Goal: Browse casually: Explore the website without a specific task or goal

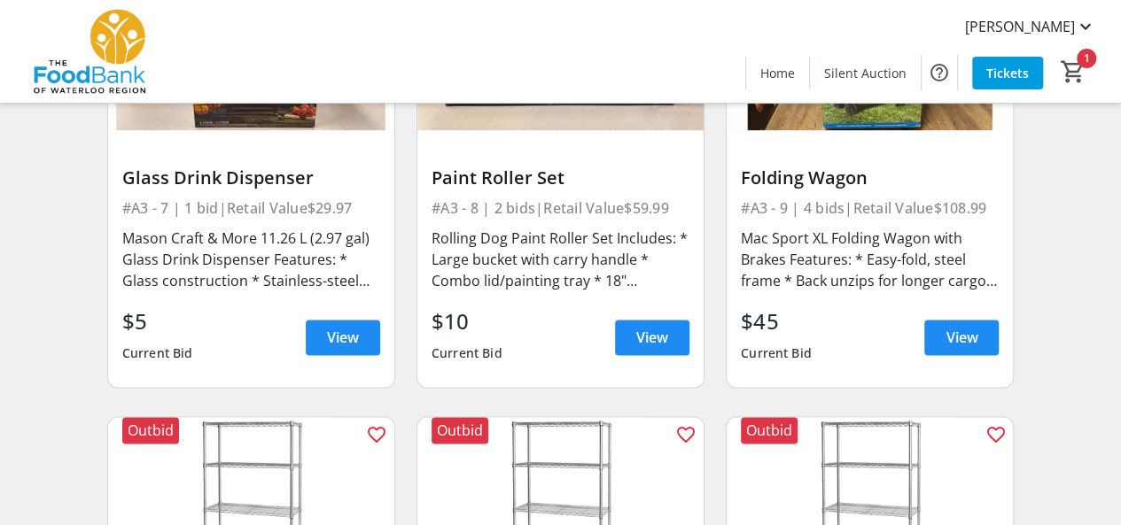
scroll to position [1188, 0]
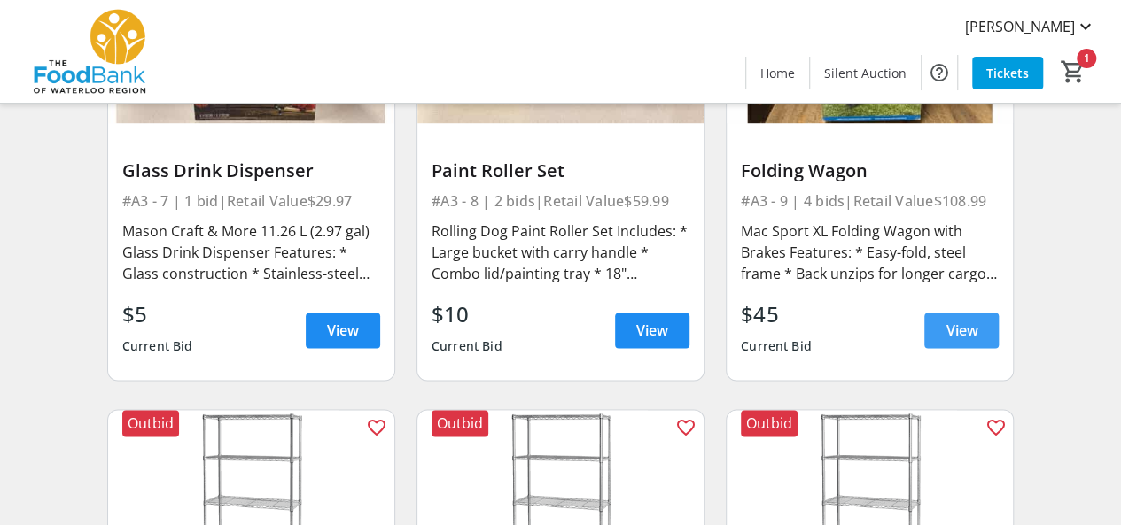
click at [951, 320] on span "View" at bounding box center [961, 330] width 32 height 21
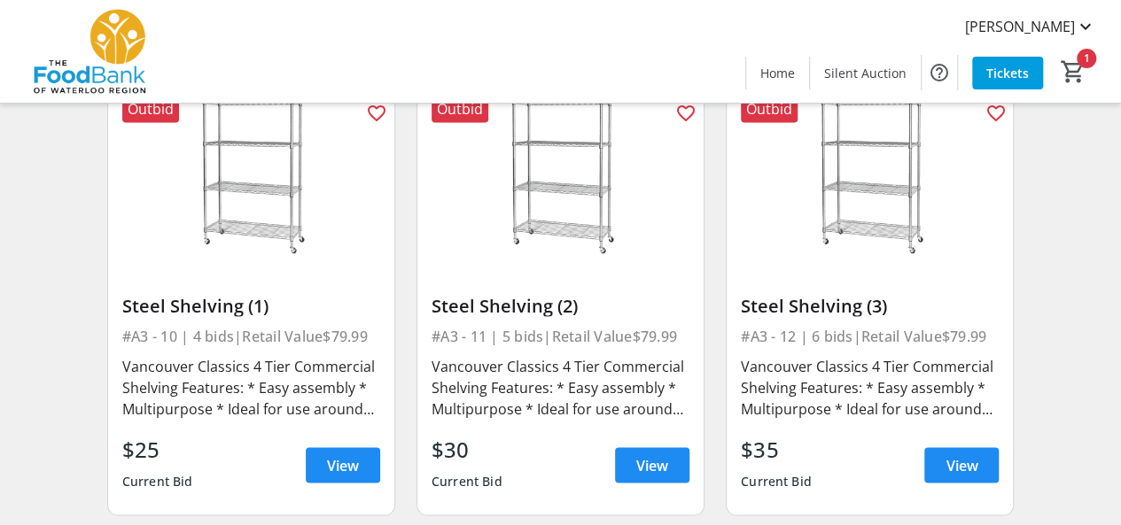
scroll to position [1563, 0]
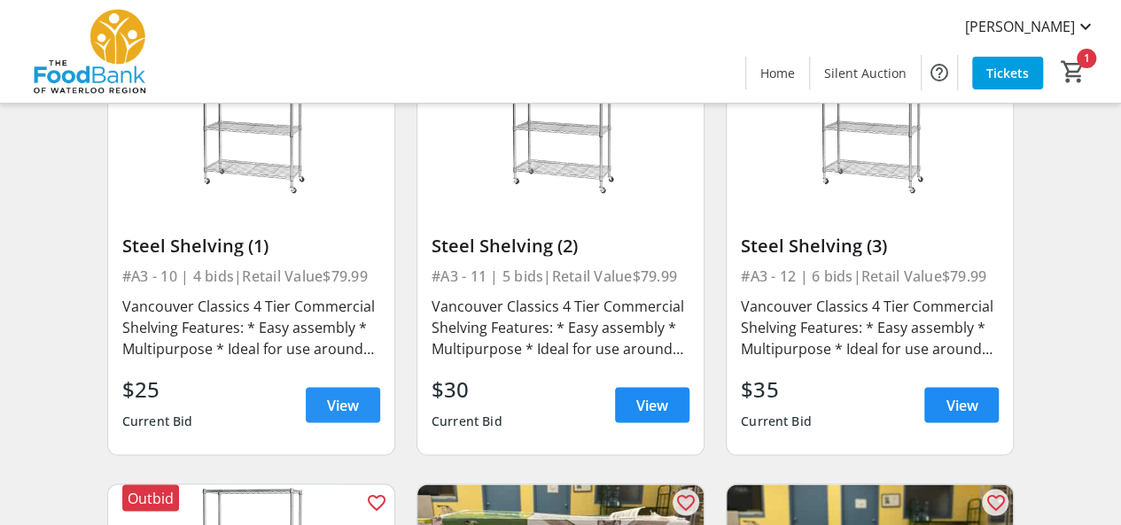
click at [349, 403] on span "View" at bounding box center [343, 404] width 32 height 21
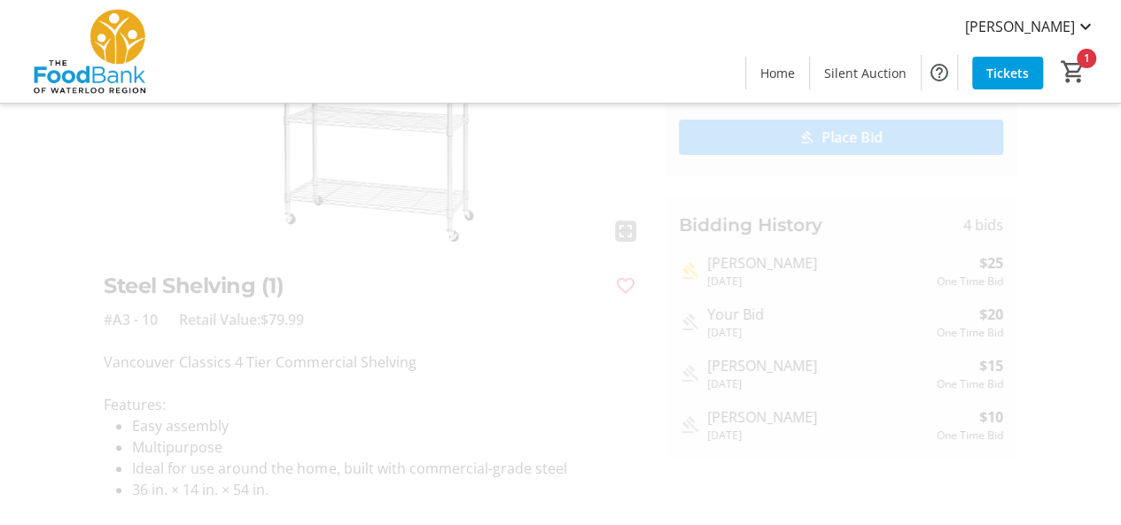
scroll to position [224, 0]
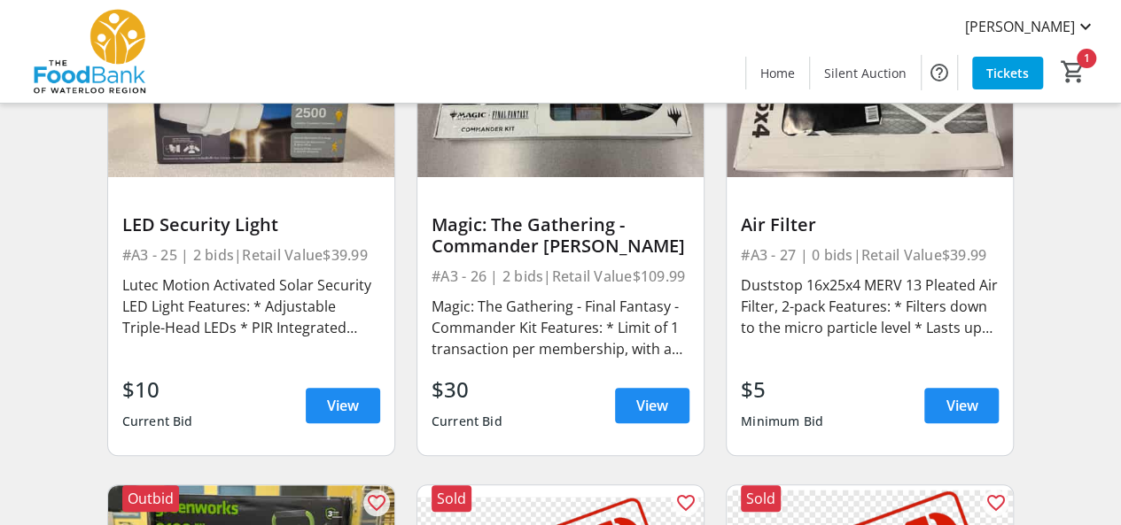
scroll to position [3825, 0]
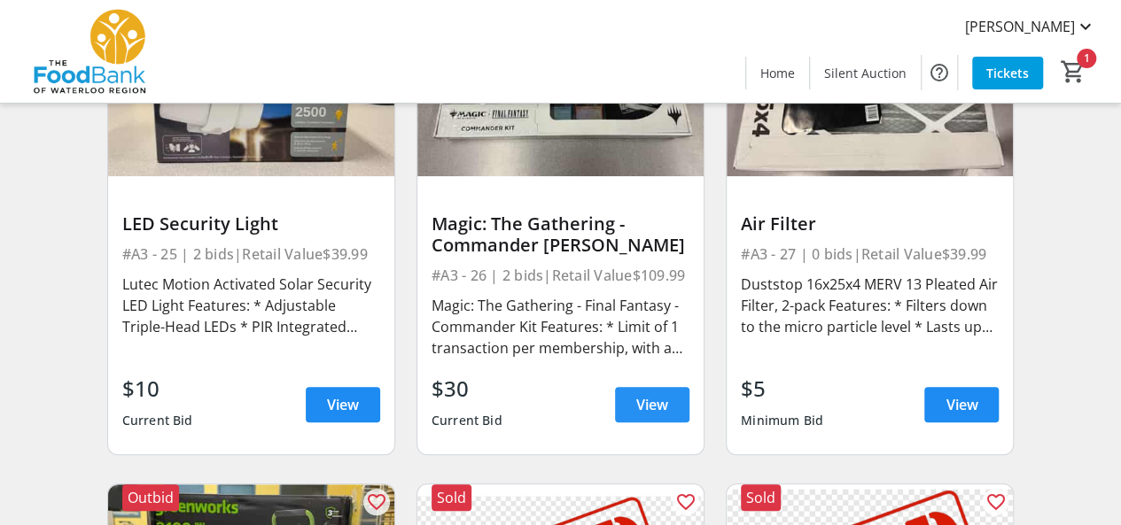
click at [650, 384] on span at bounding box center [652, 405] width 74 height 43
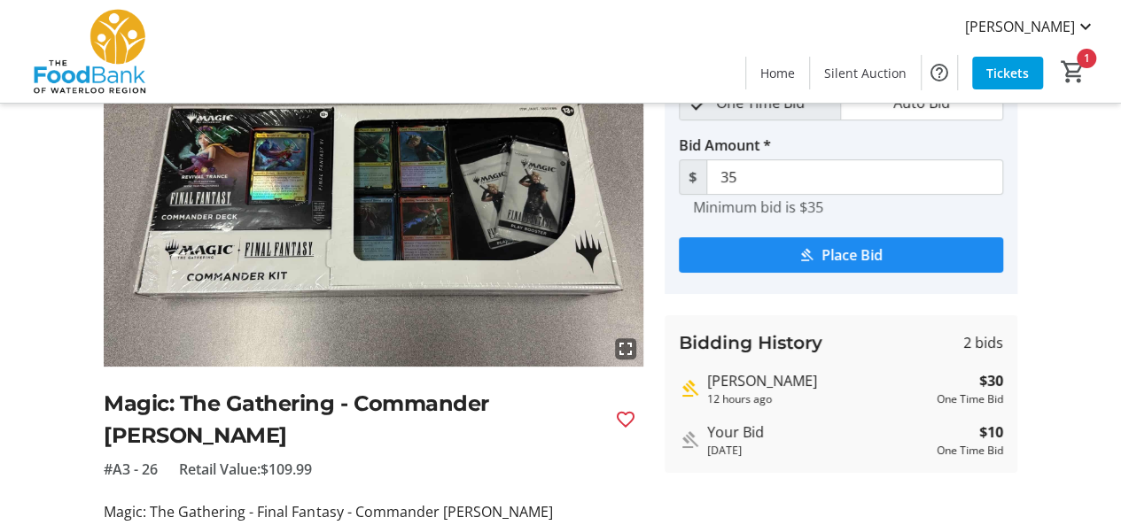
scroll to position [105, 0]
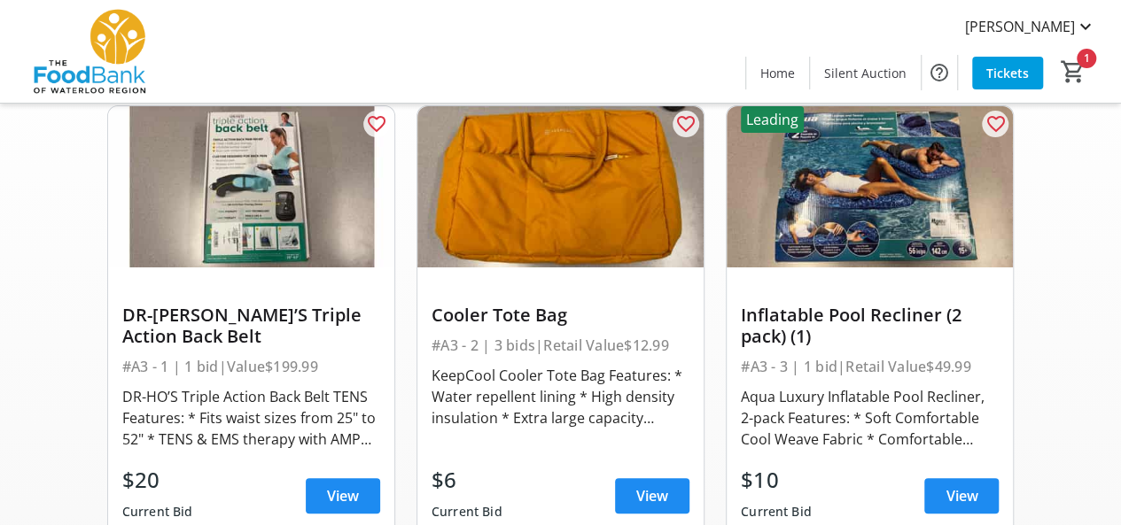
scroll to position [3825, 0]
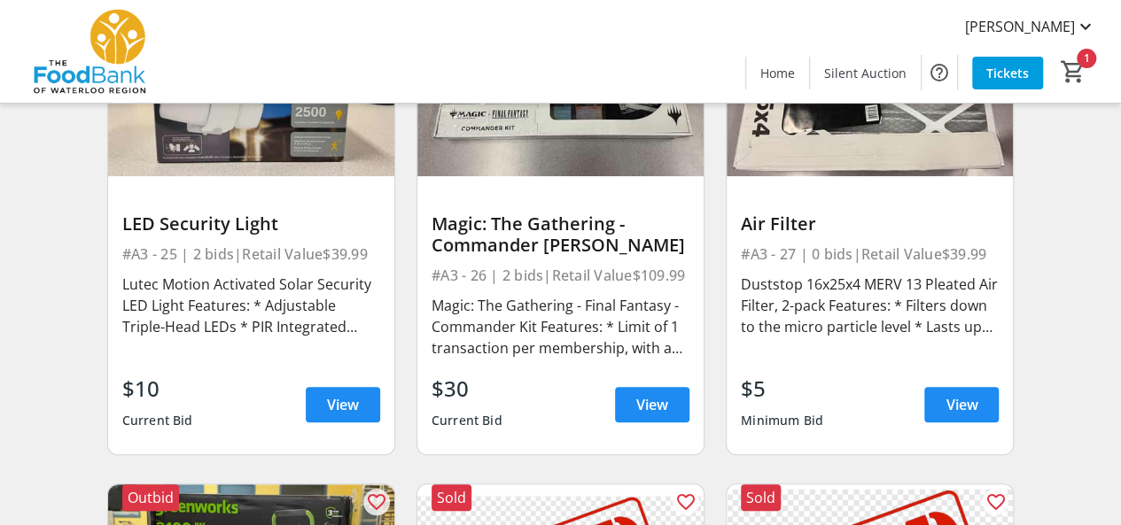
click at [276, 304] on div "Lutec Motion Activated Solar Security LED Light Features: * Adjustable Triple-H…" at bounding box center [251, 306] width 258 height 64
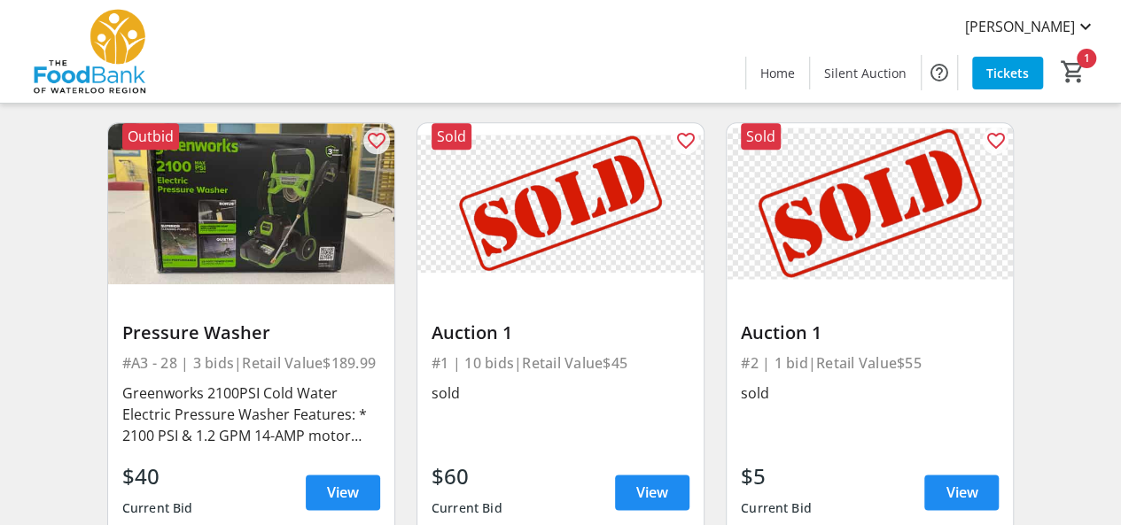
scroll to position [4186, 0]
click at [330, 482] on span "View" at bounding box center [343, 492] width 32 height 21
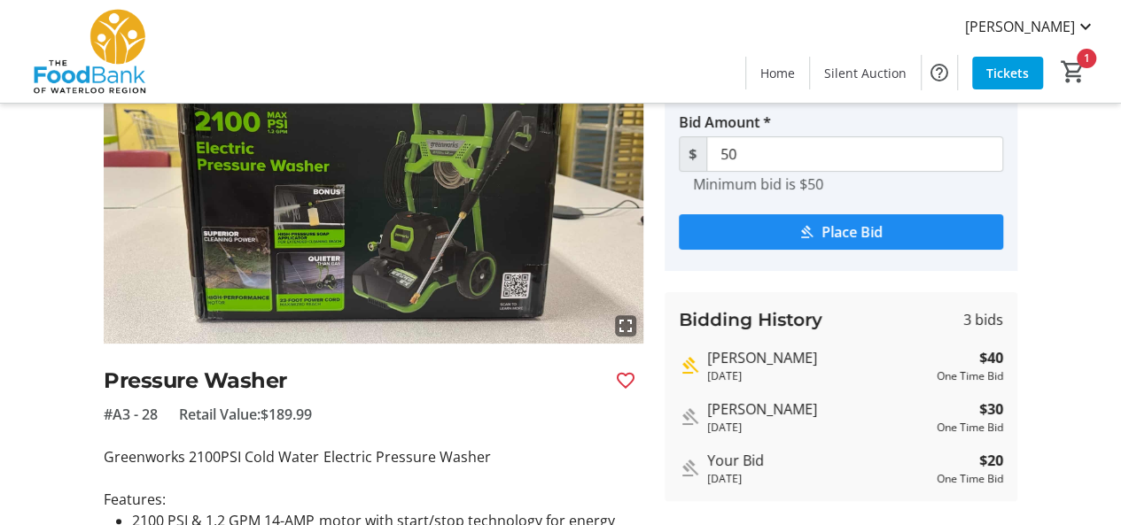
scroll to position [128, 0]
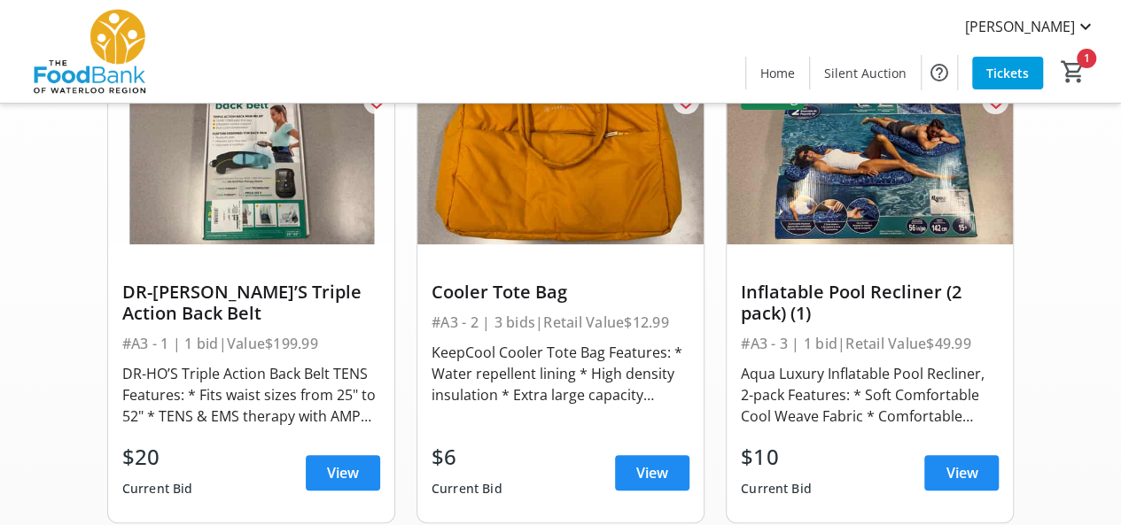
scroll to position [4186, 0]
